Goal: Information Seeking & Learning: Learn about a topic

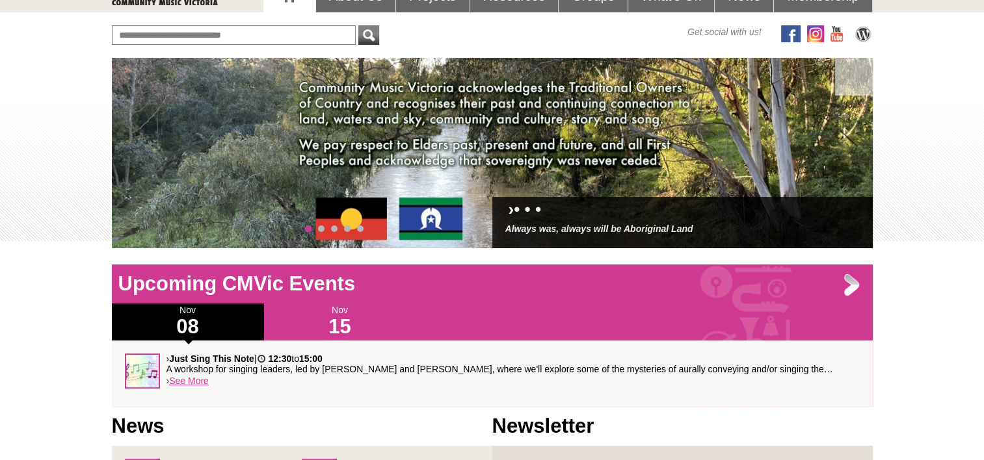
scroll to position [64, 0]
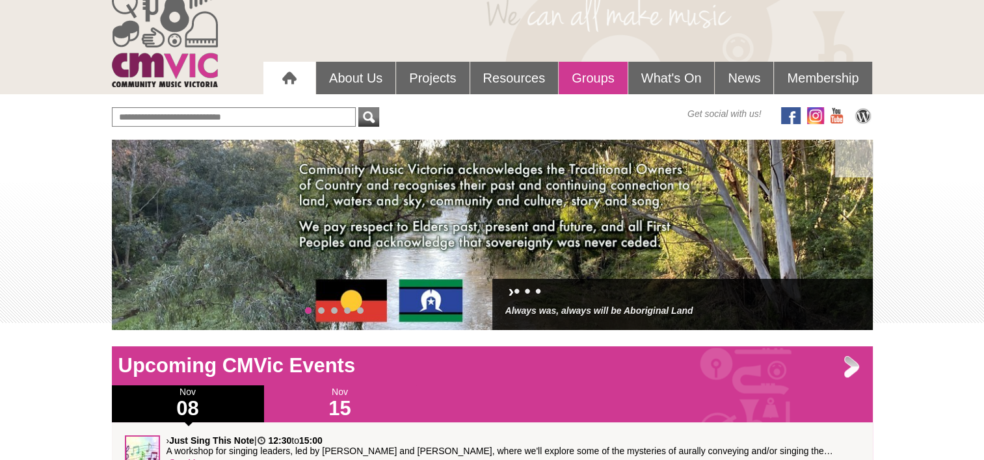
click at [491, 81] on link "Groups" at bounding box center [592, 78] width 69 height 33
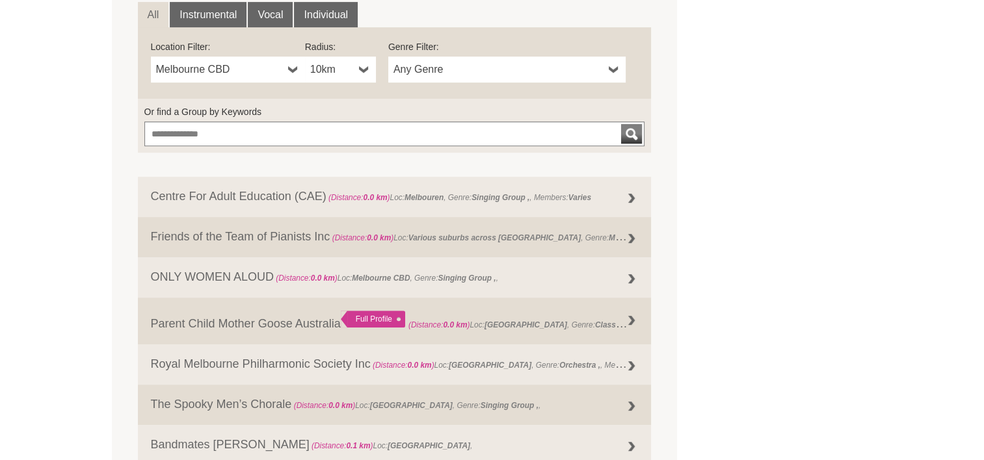
scroll to position [484, 0]
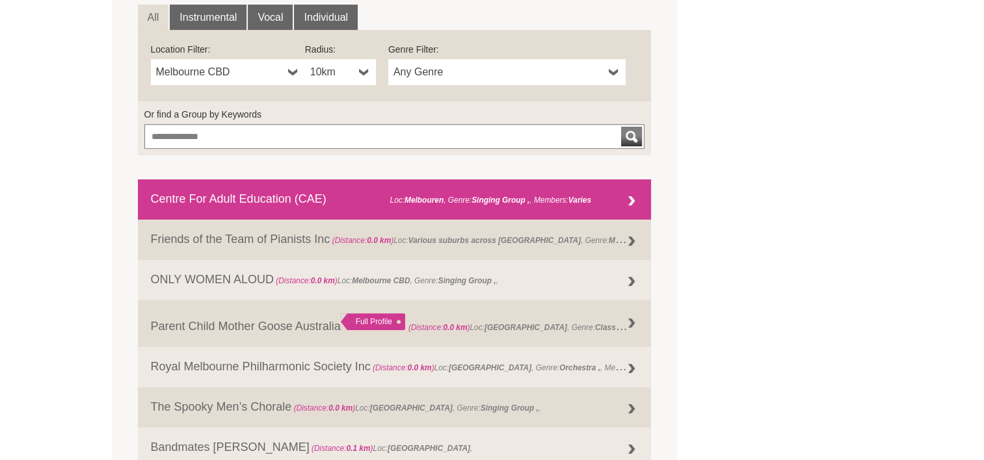
click at [621, 203] on div at bounding box center [631, 202] width 26 height 26
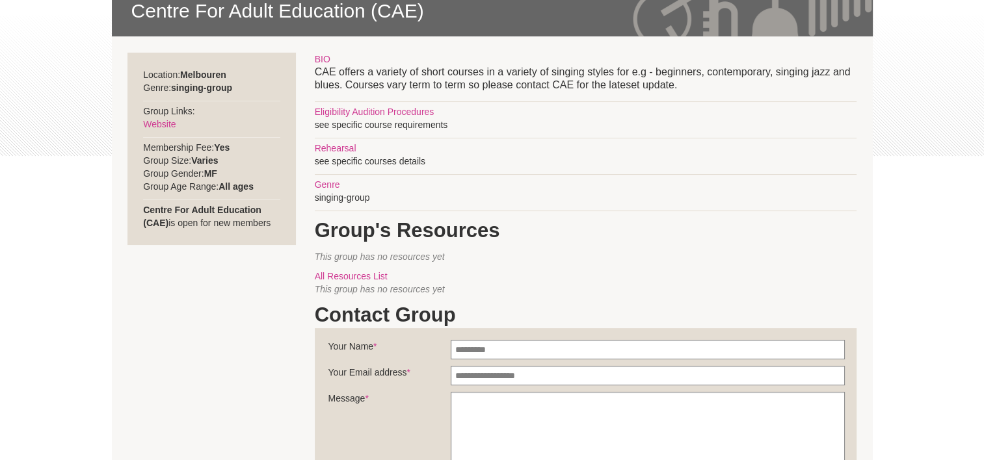
scroll to position [229, 0]
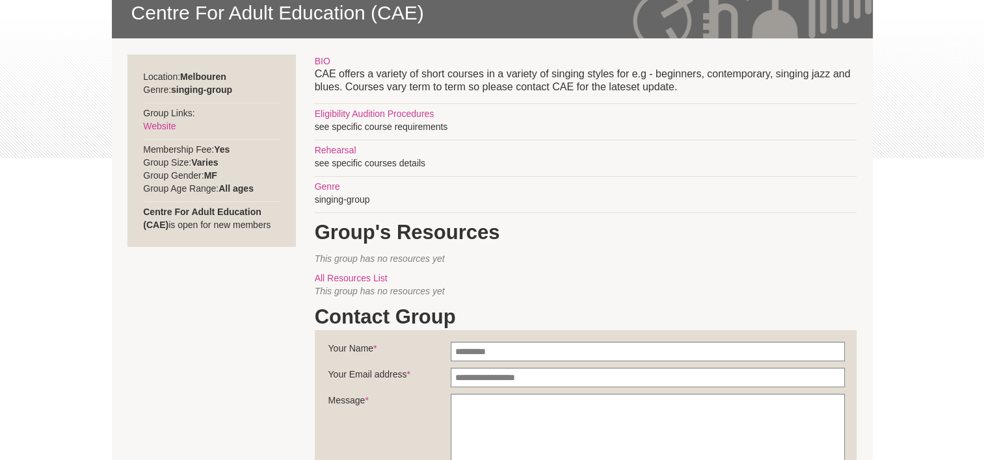
click at [732, 75] on p "CAE offers a variety of short courses in a variety of singing styles for e.g - …" at bounding box center [586, 81] width 542 height 26
click at [672, 291] on div "BIO CAE offers a variety of short courses in a variety of singing styles for e.…" at bounding box center [586, 321] width 542 height 532
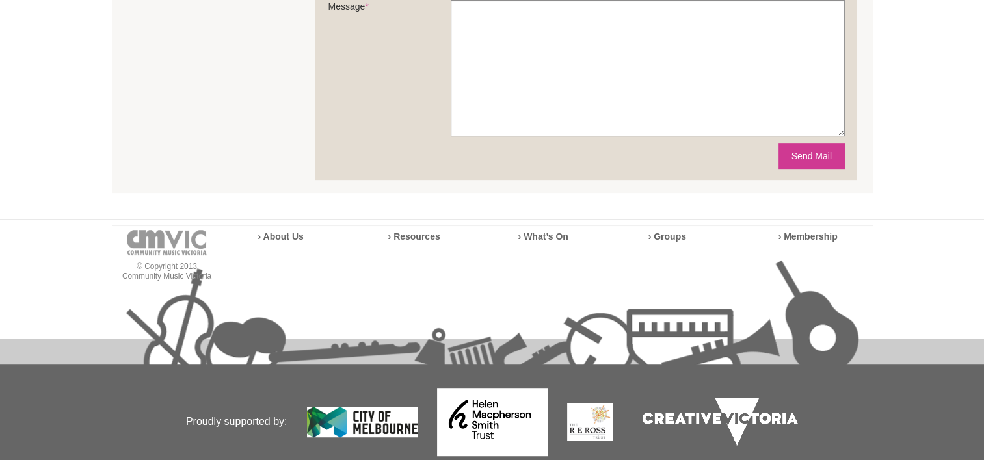
scroll to position [633, 0]
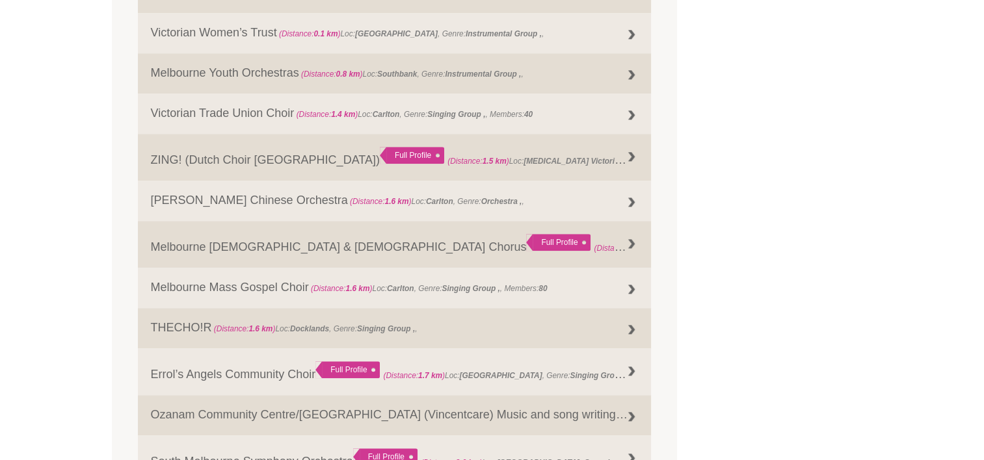
scroll to position [1386, 0]
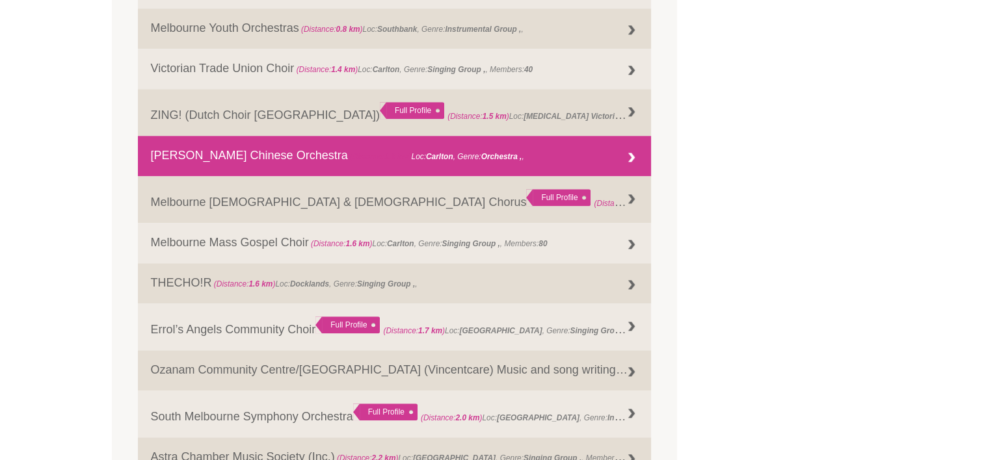
click at [567, 176] on link "Chao Feng Chinese Orchestra (Distance: 1.6 km ) Loc: Carlton , Genre: Orchestra…" at bounding box center [395, 156] width 514 height 40
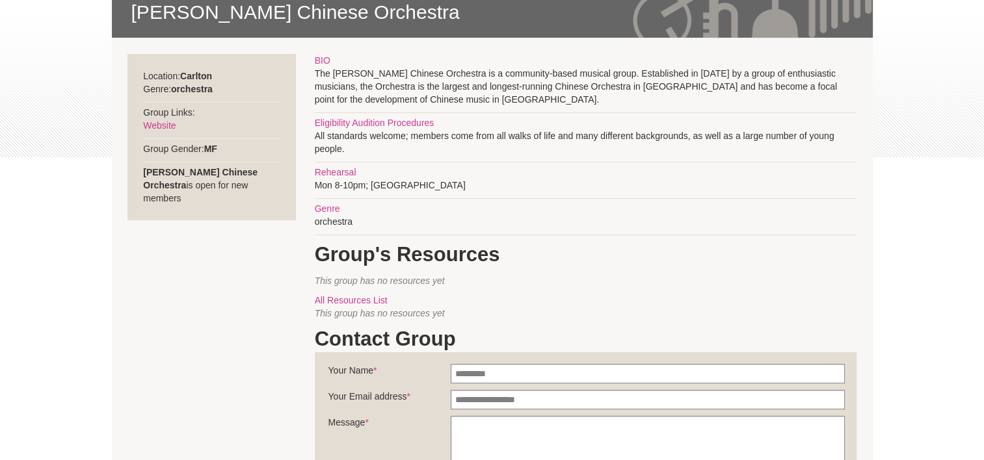
scroll to position [229, 0]
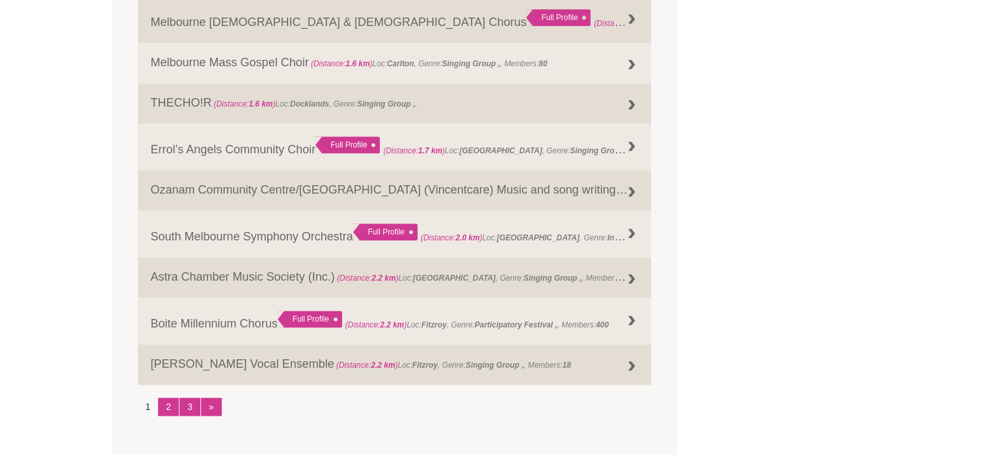
scroll to position [1597, 0]
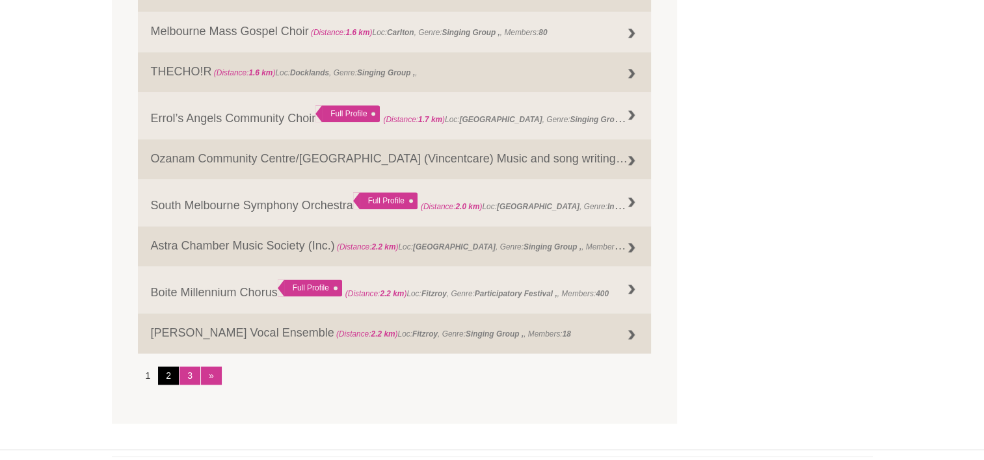
click at [173, 382] on link "2" at bounding box center [168, 376] width 21 height 18
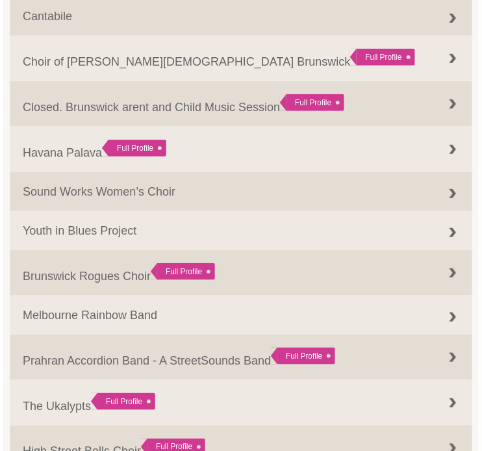
scroll to position [1383, 0]
